Goal: Contribute content

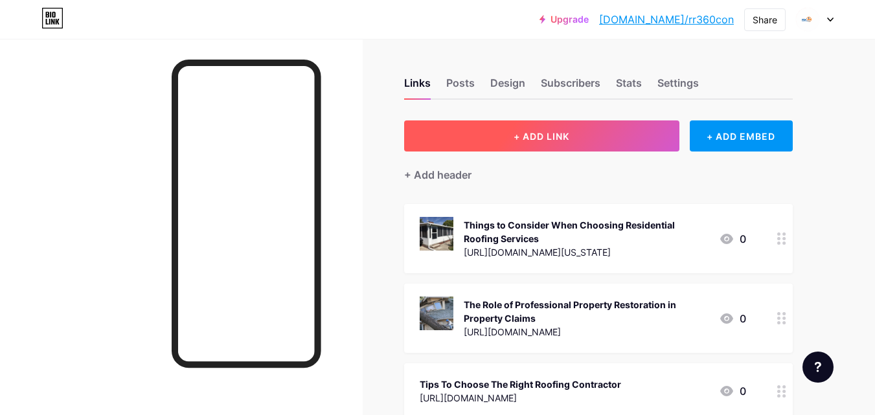
click at [567, 143] on button "+ ADD LINK" at bounding box center [541, 136] width 275 height 31
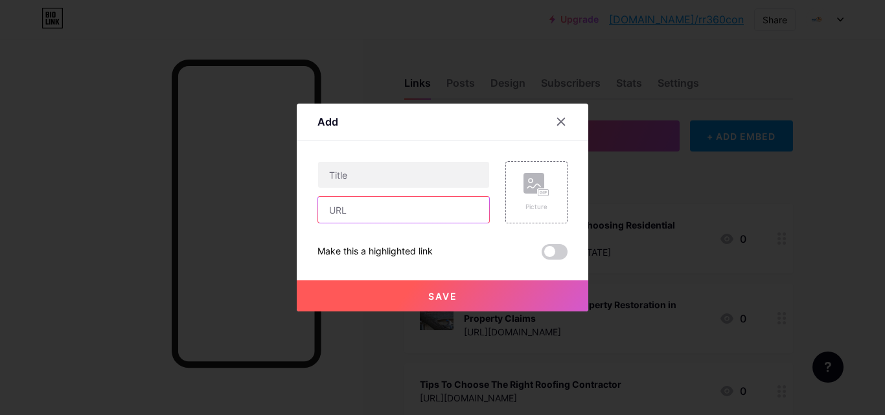
click at [349, 219] on input "text" at bounding box center [403, 210] width 171 height 26
paste input "[URL][DOMAIN_NAME][US_STATE]"
type input "[URL][DOMAIN_NAME][US_STATE]"
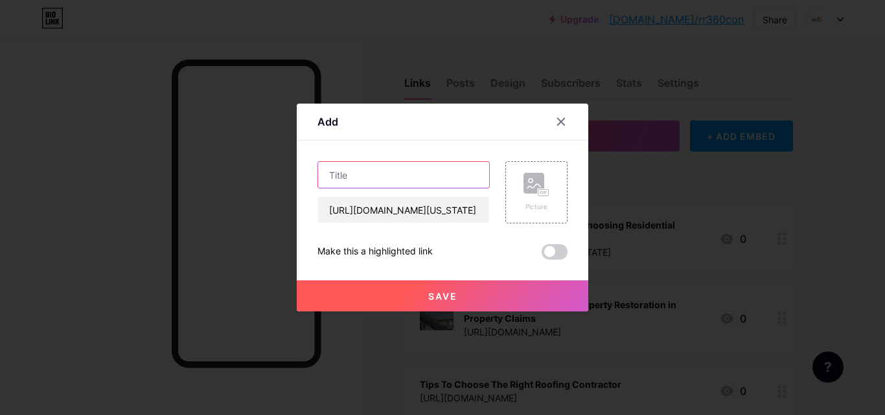
click at [330, 175] on input "text" at bounding box center [403, 175] width 171 height 26
paste input "The Ultimate Guide to Siding Installation in [US_STATE]: 2025 Trends"
type input "The Ultimate Guide to Siding Installation in [US_STATE]: 2025 Trends"
click at [401, 132] on div "Add" at bounding box center [443, 125] width 292 height 30
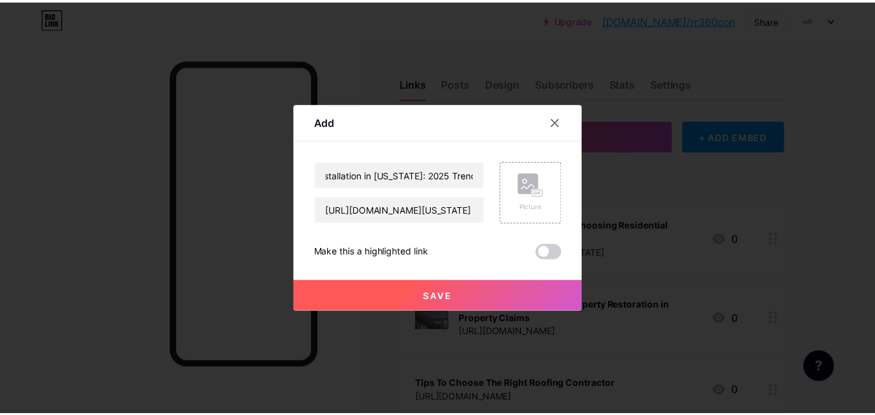
scroll to position [0, 0]
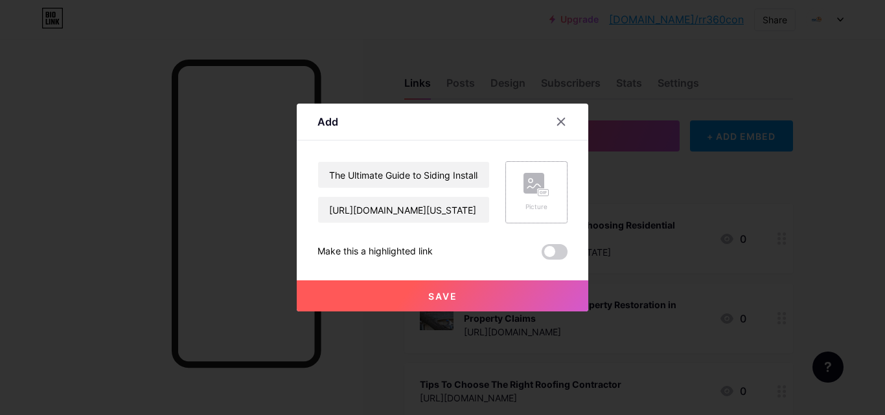
click at [531, 200] on div "Picture" at bounding box center [537, 192] width 26 height 39
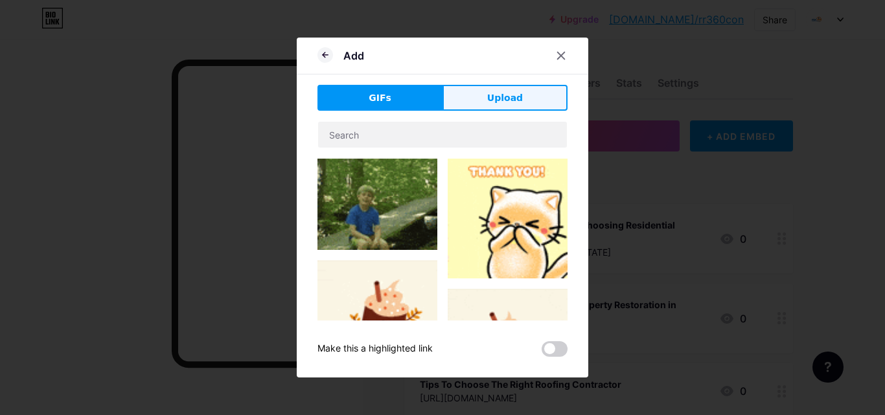
click at [535, 104] on button "Upload" at bounding box center [505, 98] width 125 height 26
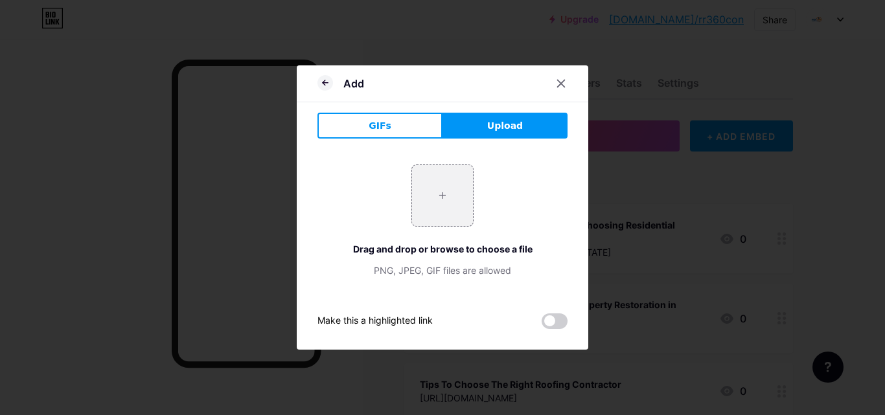
click at [408, 202] on div "+ Drag and drop or browse to choose a file PNG, JPEG, GIF files are allowed" at bounding box center [443, 221] width 250 height 113
click at [459, 197] on input "file" at bounding box center [442, 195] width 61 height 61
type input "C:\fakepath\[PERSON_NAME]-siding-768x477.jpg"
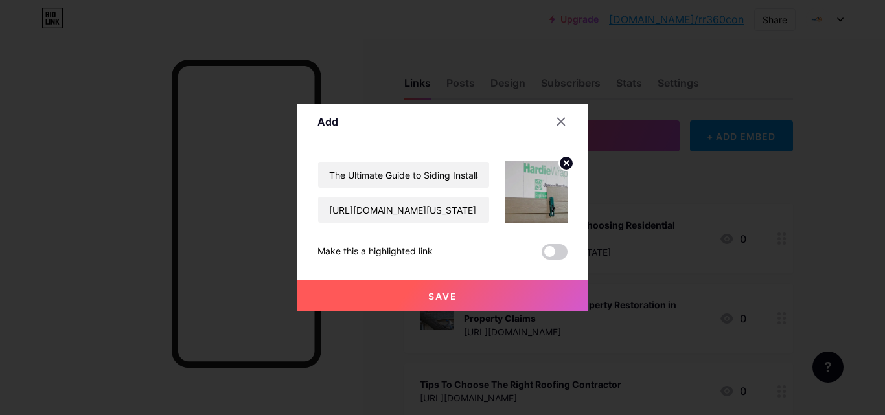
click at [479, 294] on button "Save" at bounding box center [443, 296] width 292 height 31
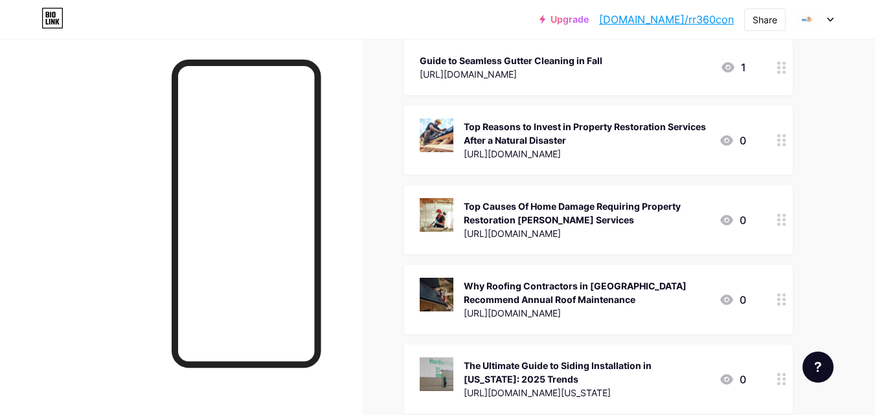
scroll to position [816, 0]
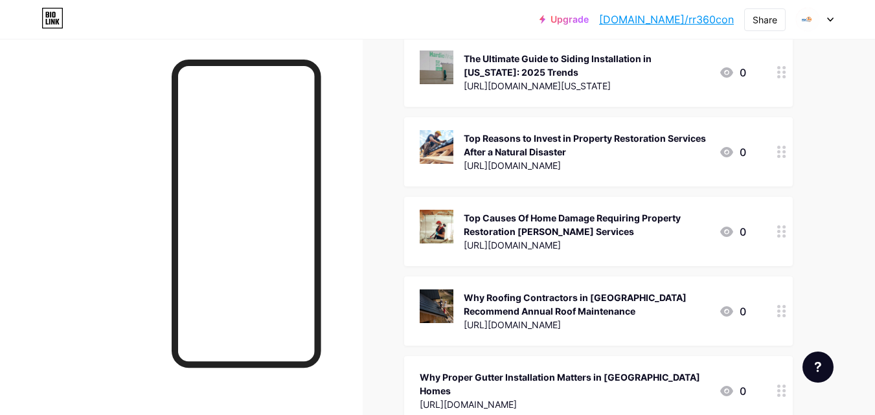
drag, startPoint x: 768, startPoint y: 303, endPoint x: 770, endPoint y: 174, distance: 128.3
click at [857, 279] on div "Upgrade [DOMAIN_NAME]/rr360c... [DOMAIN_NAME]/rr360con Share Switch accounts R&…" at bounding box center [437, 59] width 875 height 1750
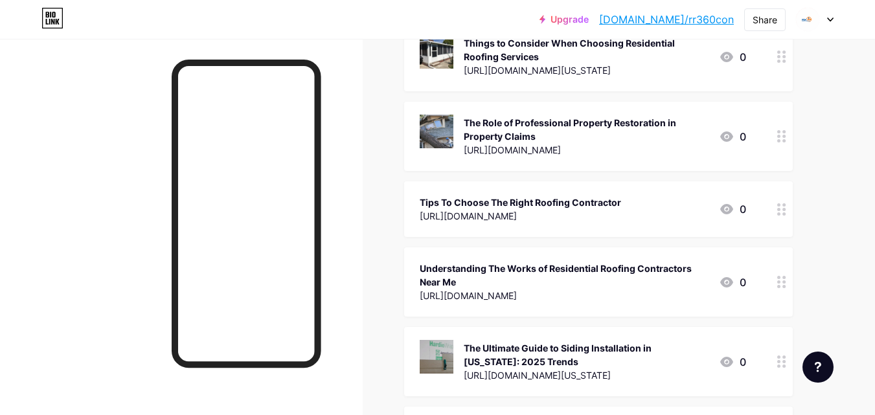
scroll to position [168, 0]
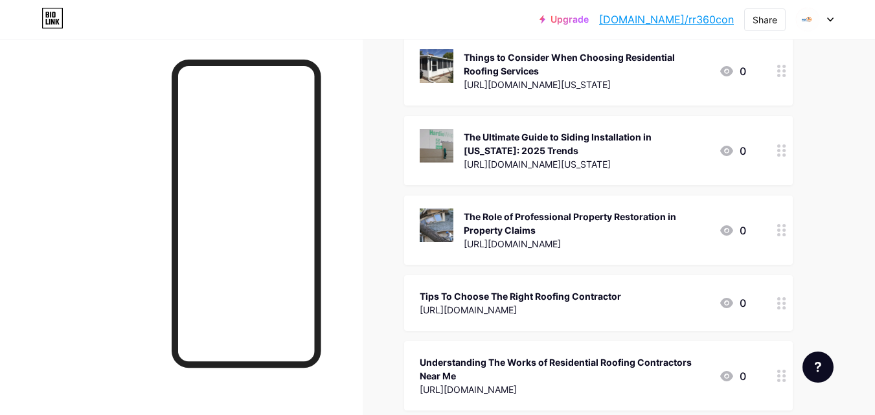
drag, startPoint x: 776, startPoint y: 374, endPoint x: 785, endPoint y: 147, distance: 227.0
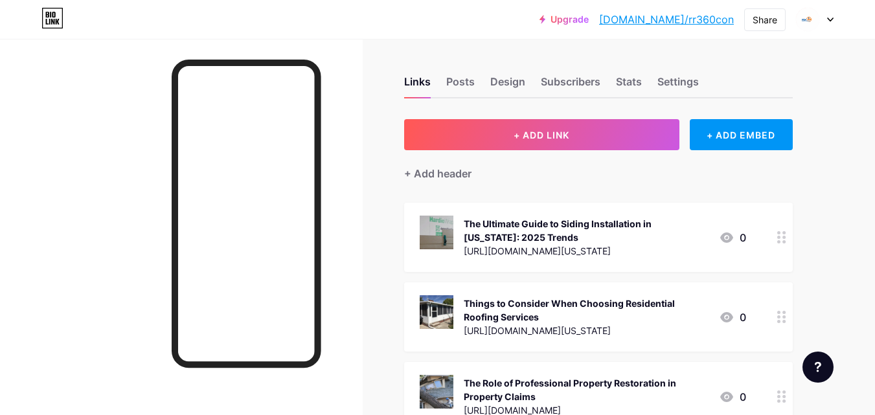
scroll to position [0, 0]
